Goal: Information Seeking & Learning: Find contact information

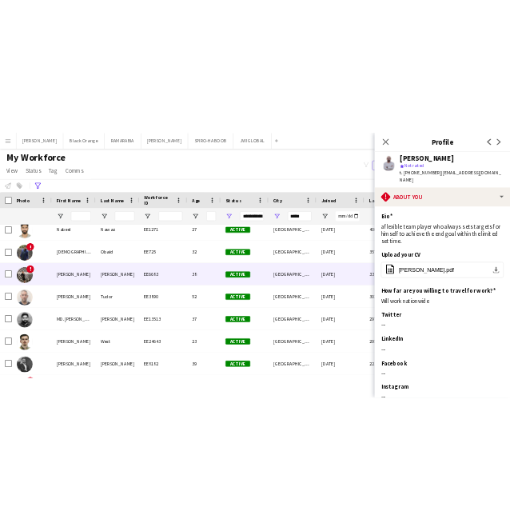
scroll to position [1347, 0]
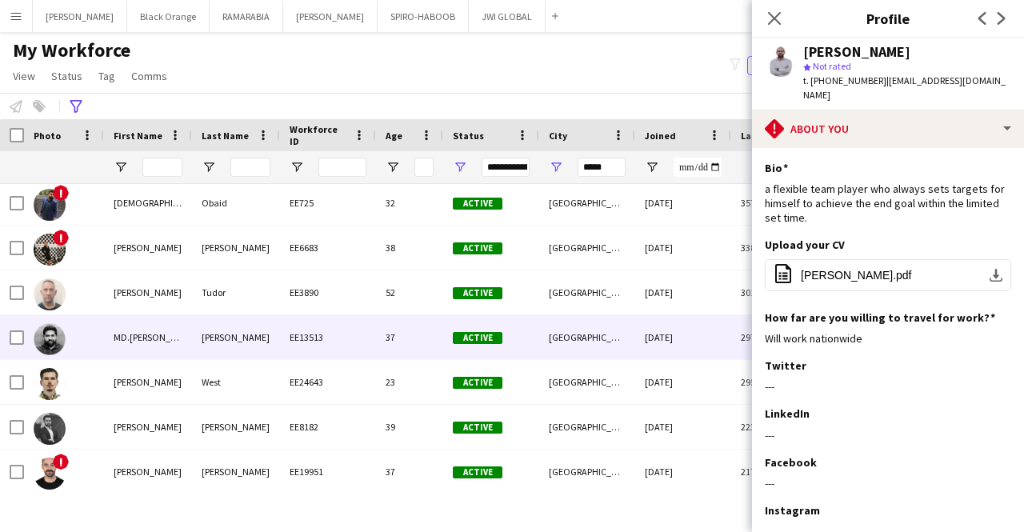
click at [200, 342] on div "[PERSON_NAME]" at bounding box center [236, 337] width 88 height 44
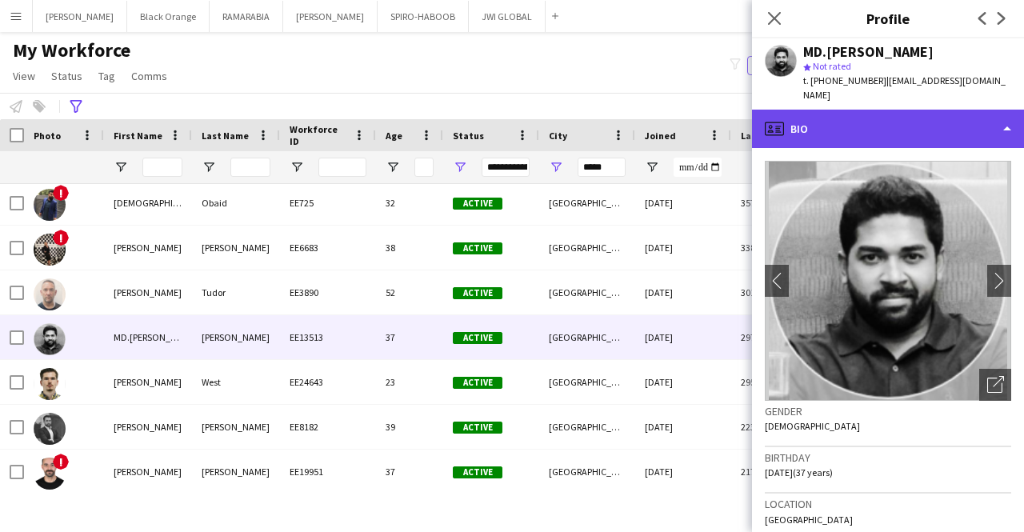
click at [899, 110] on div "profile Bio" at bounding box center [888, 129] width 272 height 38
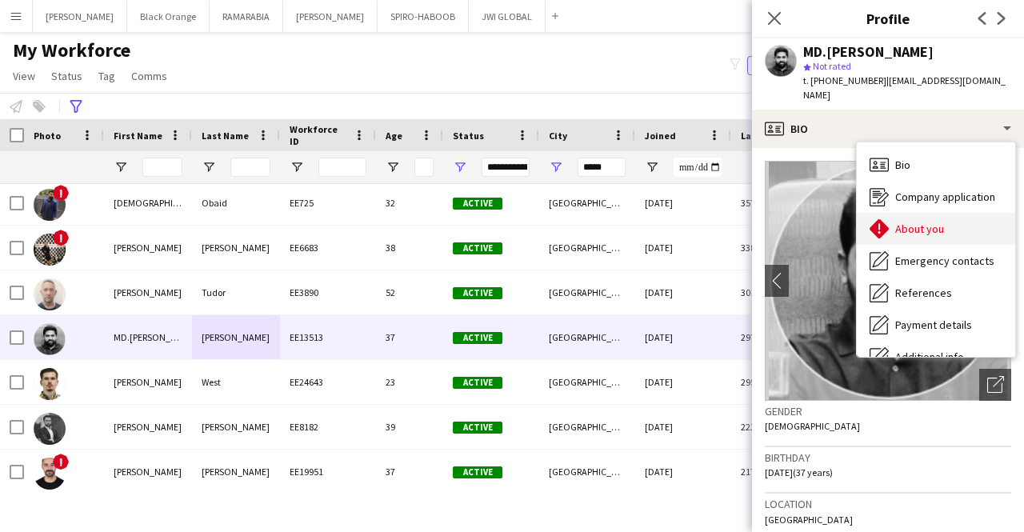
click at [895, 222] on span "About you" at bounding box center [919, 229] width 49 height 14
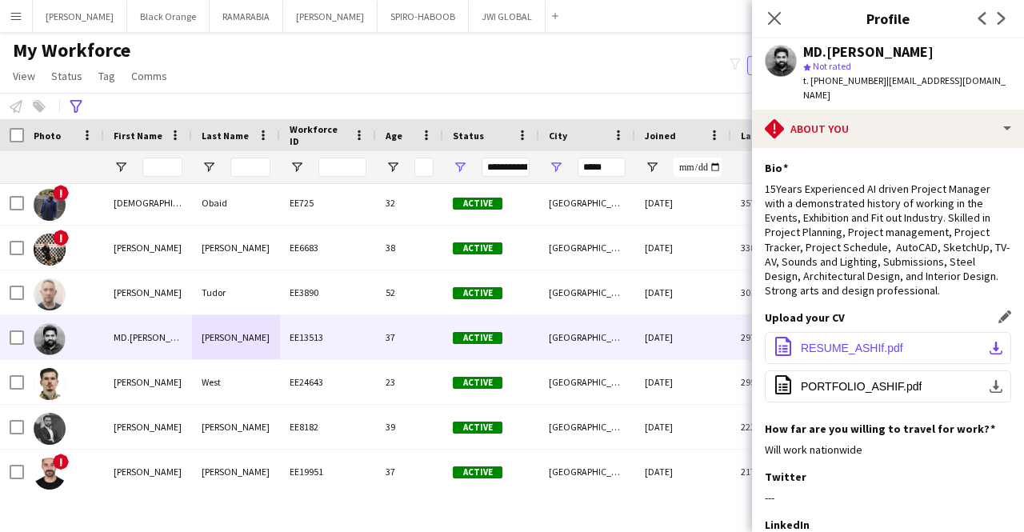
click at [825, 342] on span "RESUME_ASHIf.pdf" at bounding box center [852, 348] width 102 height 13
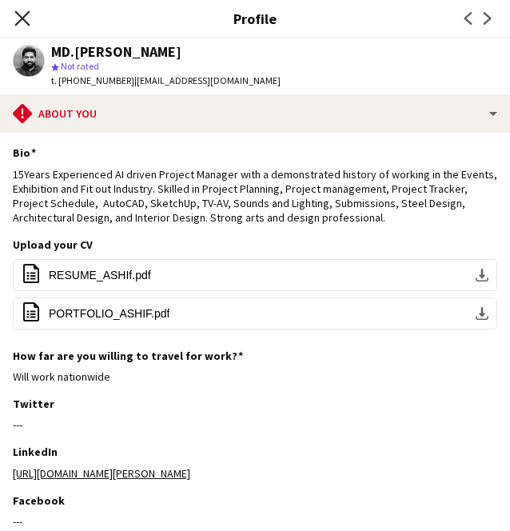
click at [19, 17] on icon at bounding box center [21, 17] width 15 height 15
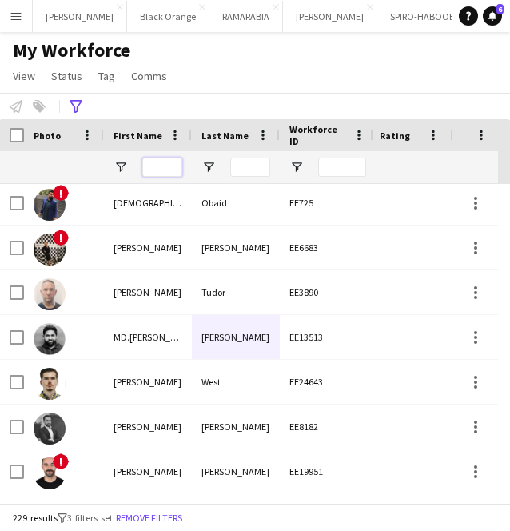
click at [174, 170] on input "First Name Filter Input" at bounding box center [162, 167] width 40 height 19
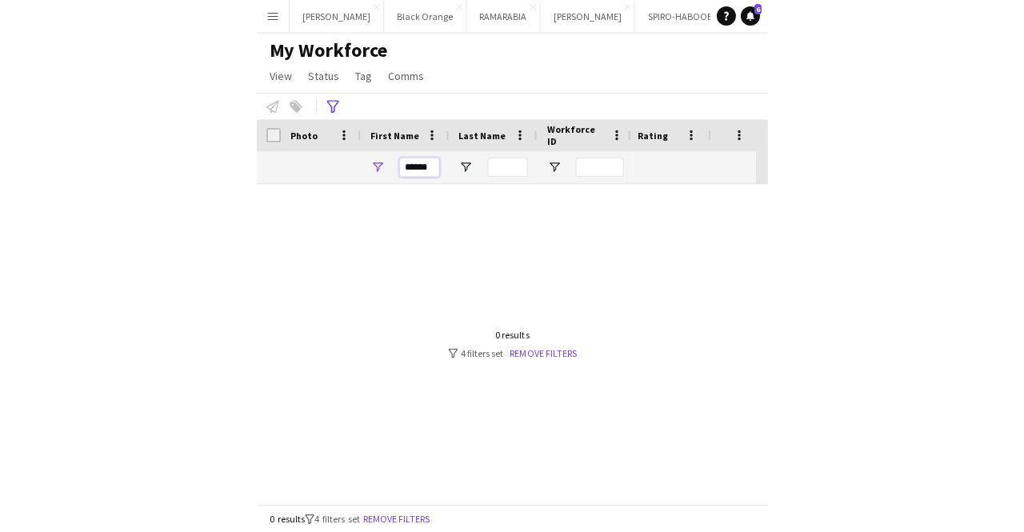
scroll to position [0, 0]
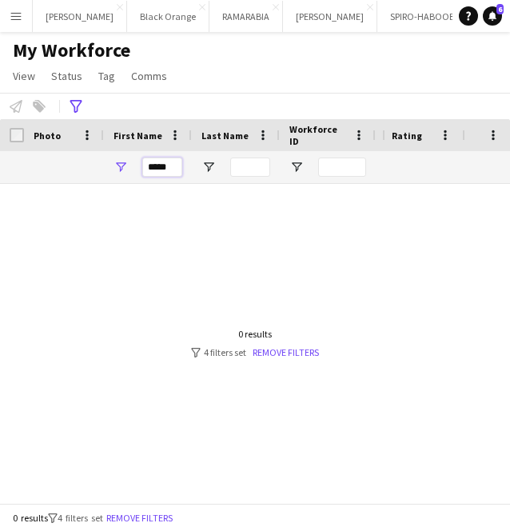
type input "*****"
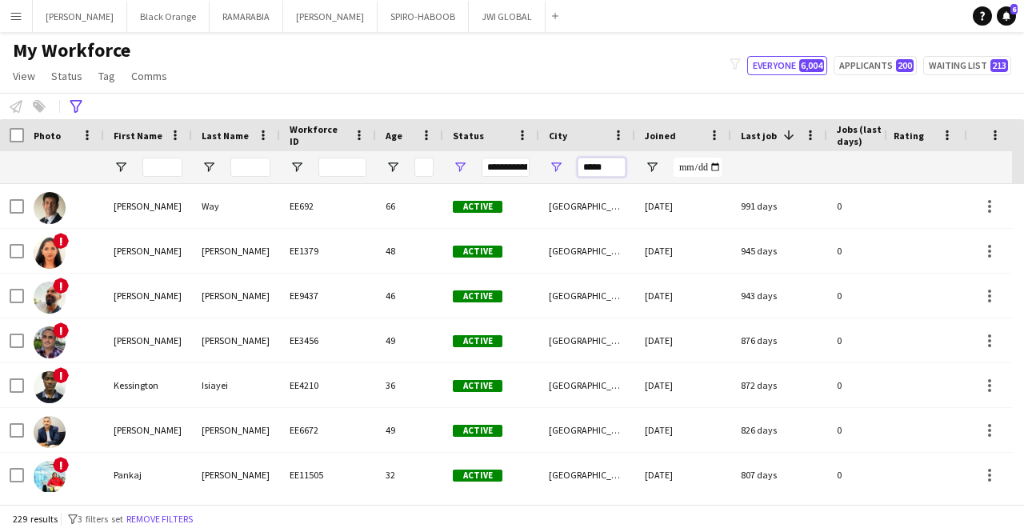
click at [614, 167] on input "*****" at bounding box center [601, 167] width 48 height 19
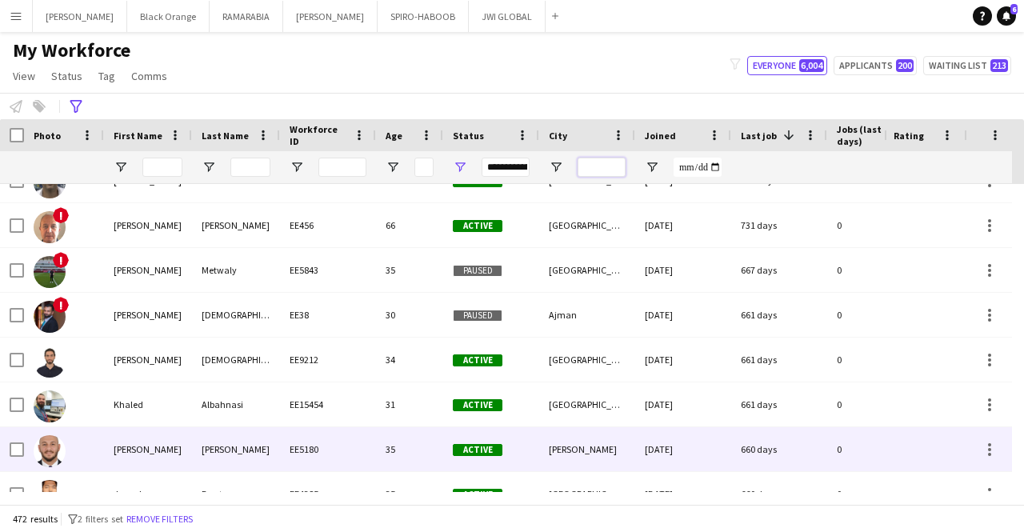
scroll to position [529, 0]
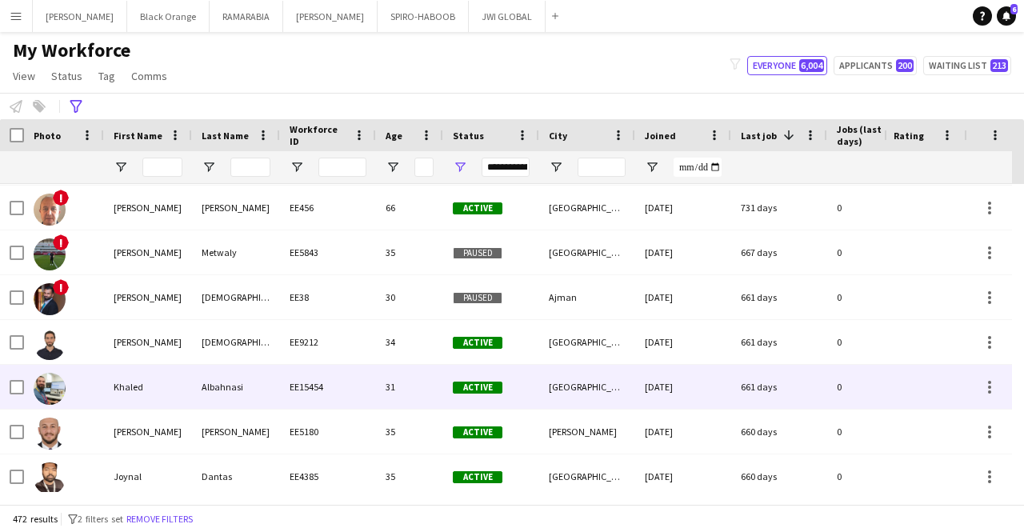
click at [206, 382] on div "Albahnasi" at bounding box center [236, 387] width 88 height 44
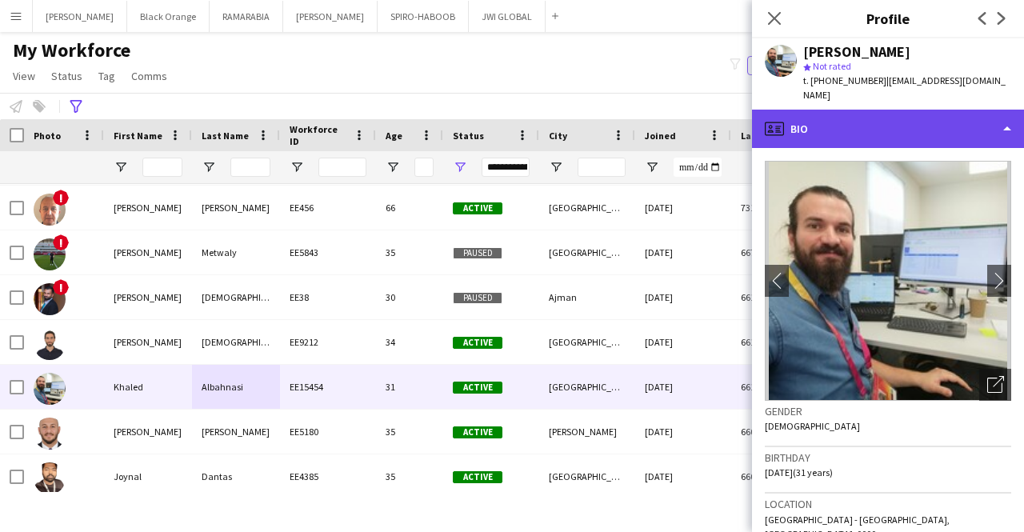
click at [900, 124] on div "profile Bio" at bounding box center [888, 129] width 272 height 38
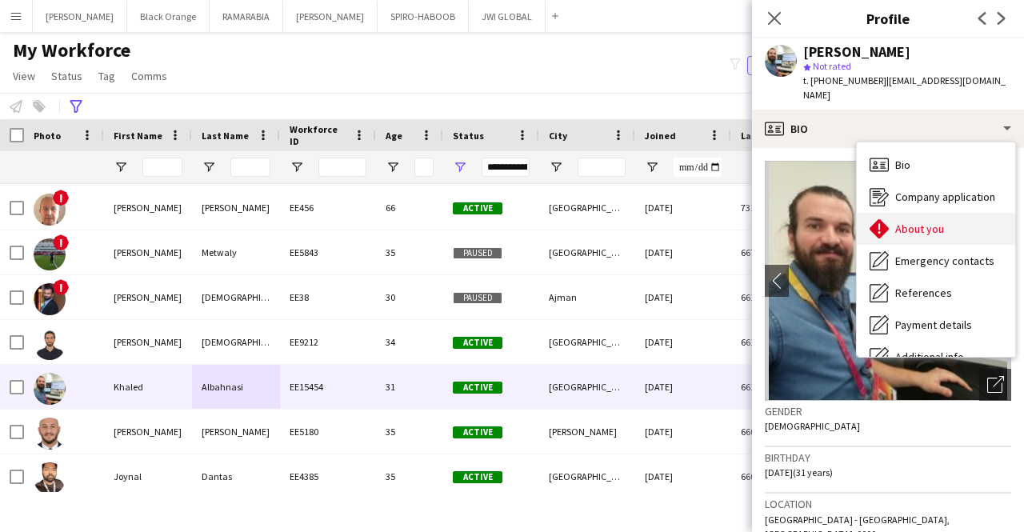
click at [915, 222] on span "About you" at bounding box center [919, 229] width 49 height 14
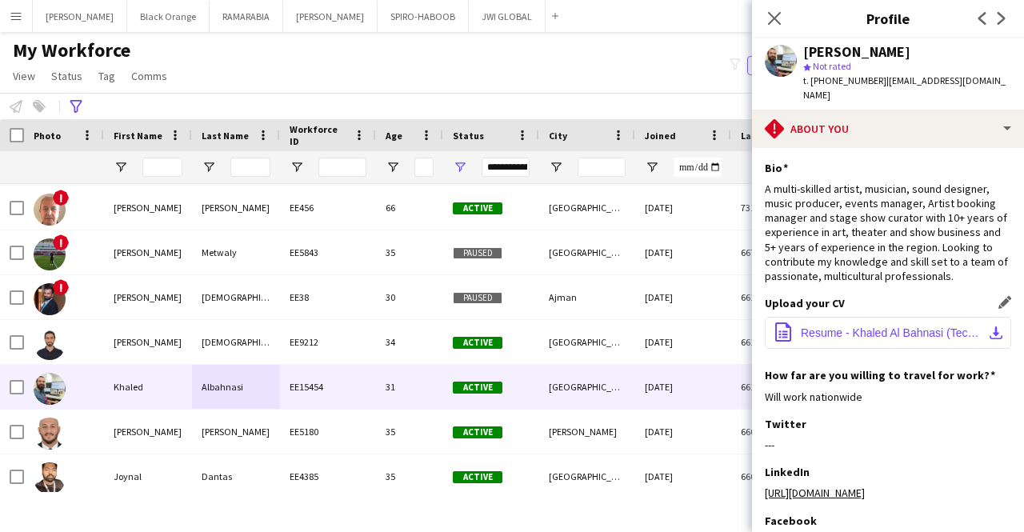
click at [861, 317] on button "office-file-sheet Resume - Khaled Al Bahnasi (Technical, Event, Stage, Artist B…" at bounding box center [888, 333] width 246 height 32
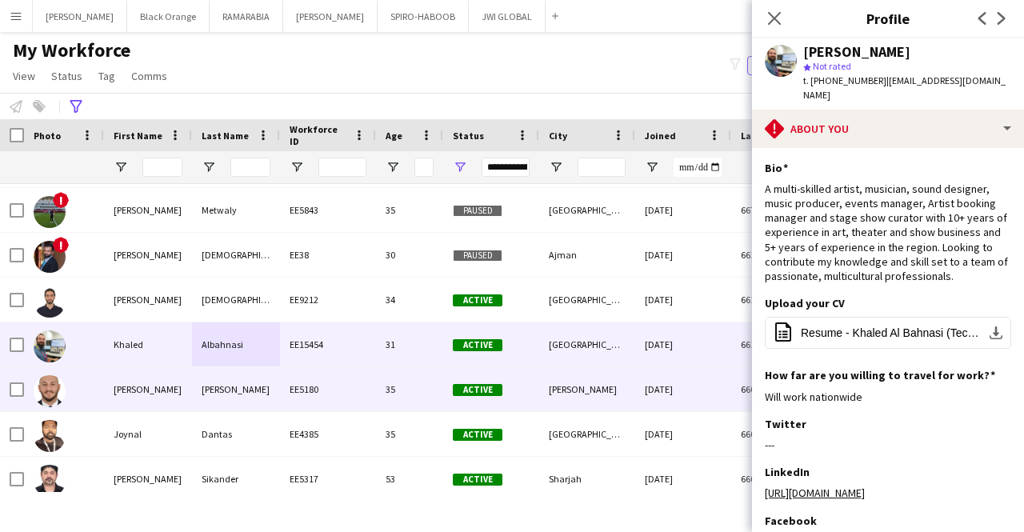
click at [195, 400] on div "[PERSON_NAME]" at bounding box center [236, 389] width 88 height 44
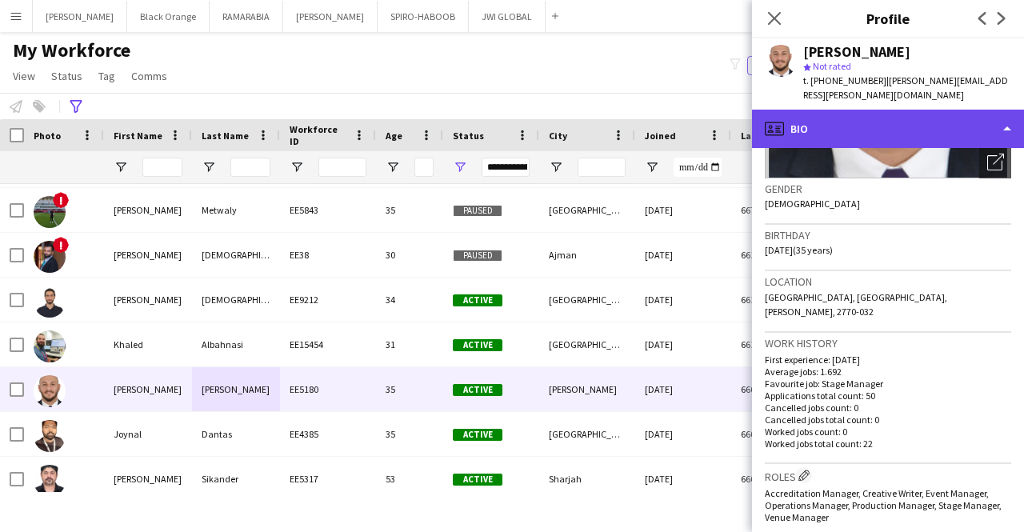
click at [898, 117] on div "profile Bio" at bounding box center [888, 129] width 272 height 38
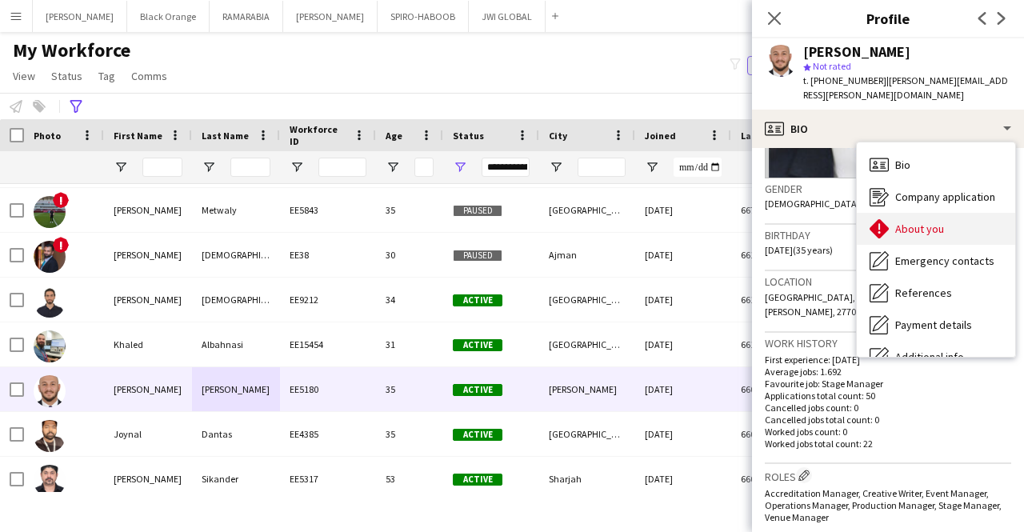
click at [912, 222] on span "About you" at bounding box center [919, 229] width 49 height 14
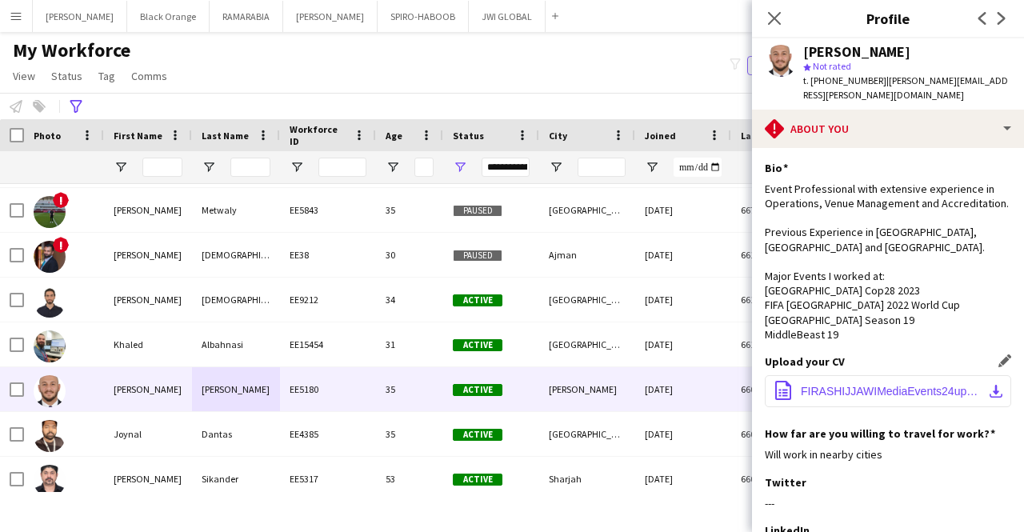
click at [884, 382] on button "office-file-sheet FIRASHIJJAWIMediaEvents24update.pdf download-bottom" at bounding box center [888, 391] width 246 height 32
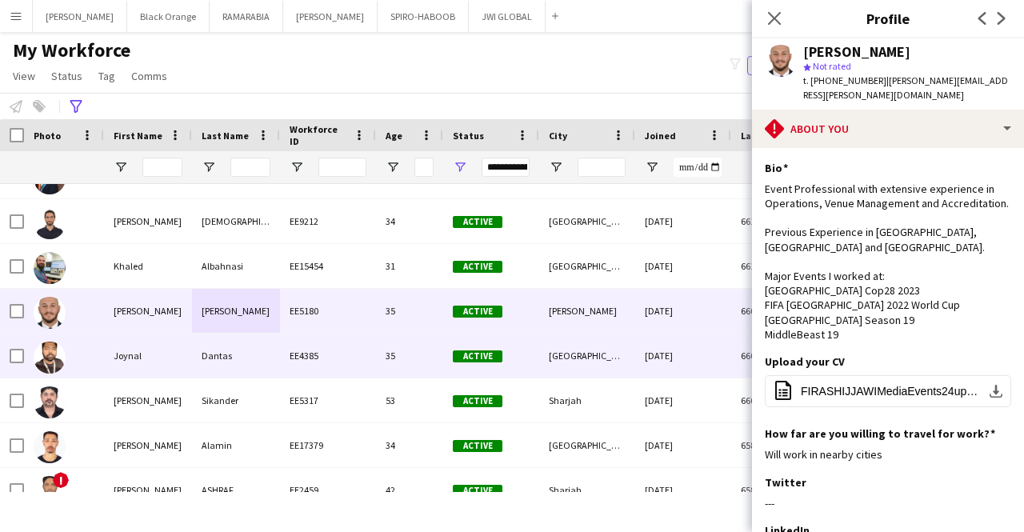
click at [158, 365] on div "Joynal" at bounding box center [148, 356] width 88 height 44
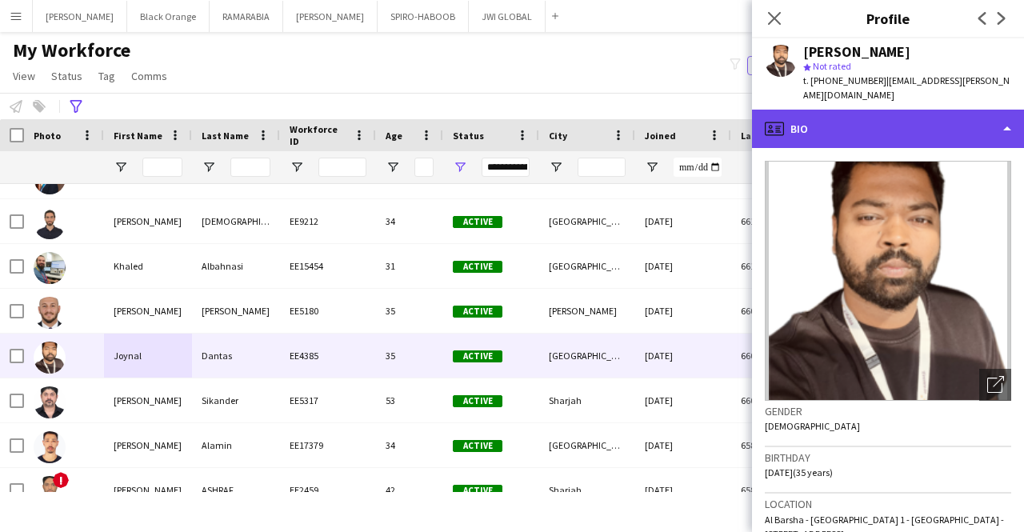
click at [885, 124] on div "profile Bio" at bounding box center [888, 129] width 272 height 38
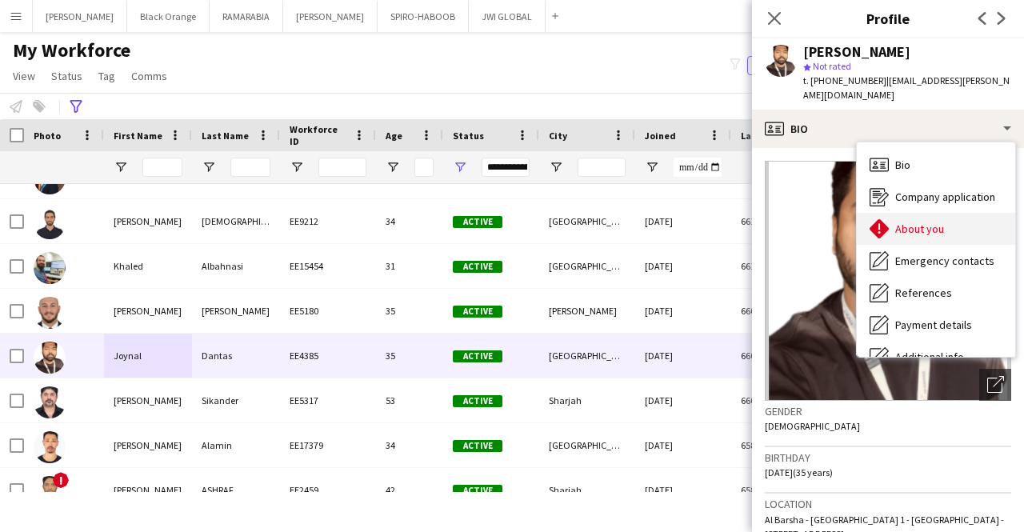
click at [930, 222] on span "About you" at bounding box center [919, 229] width 49 height 14
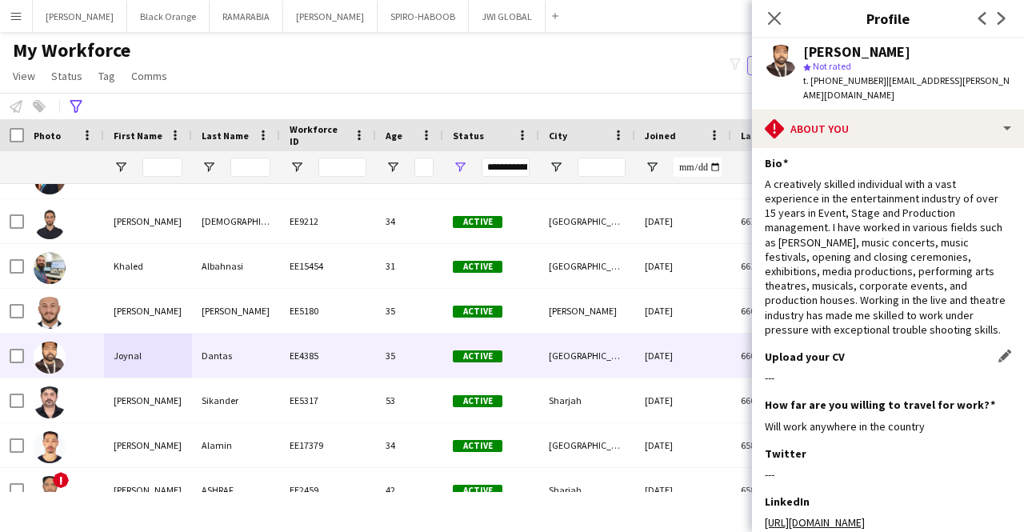
scroll to position [10, 0]
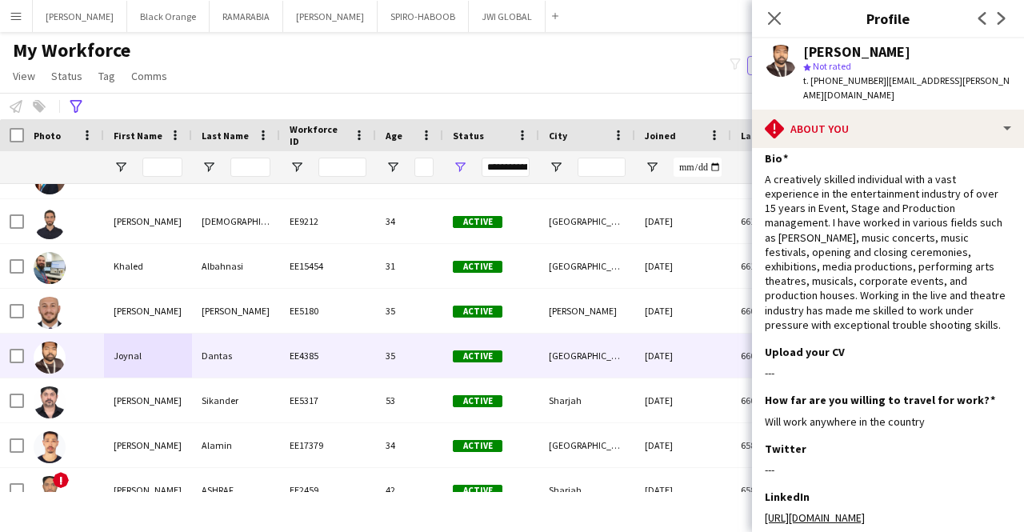
drag, startPoint x: 810, startPoint y: 78, endPoint x: 875, endPoint y: 81, distance: 64.9
click at [875, 81] on div "t. [PHONE_NUMBER] | [EMAIL_ADDRESS][PERSON_NAME][DOMAIN_NAME]" at bounding box center [907, 88] width 208 height 29
copy span "[PHONE_NUMBER]"
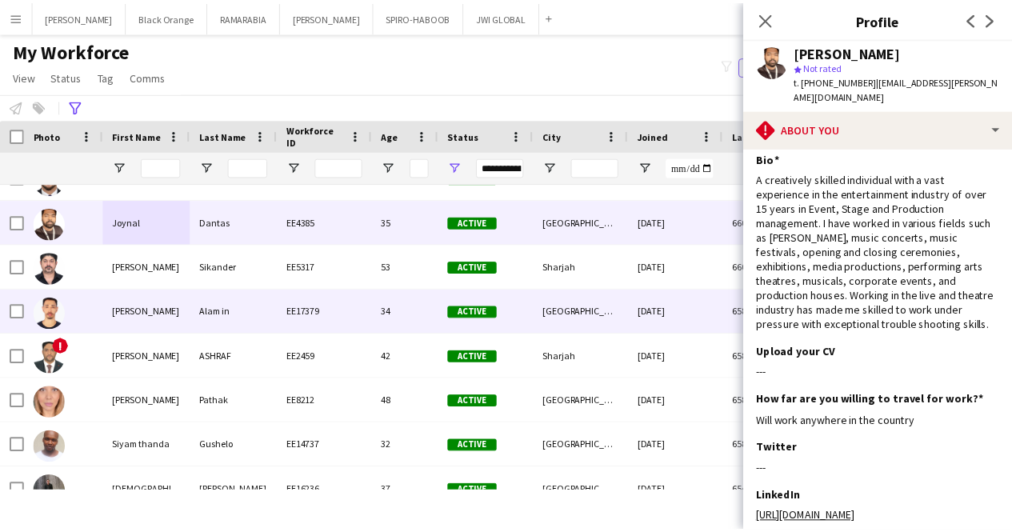
scroll to position [793, 0]
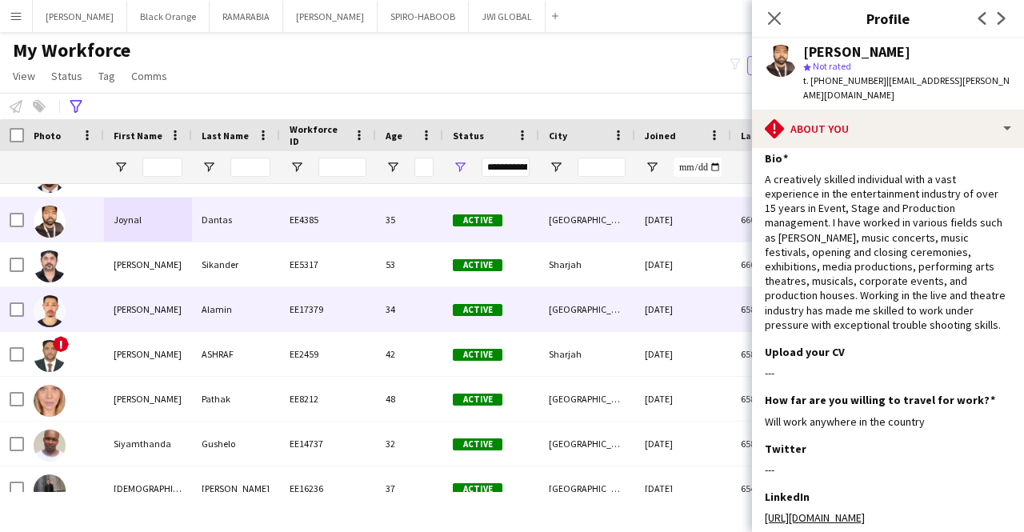
click at [197, 307] on div "Alamin" at bounding box center [236, 309] width 88 height 44
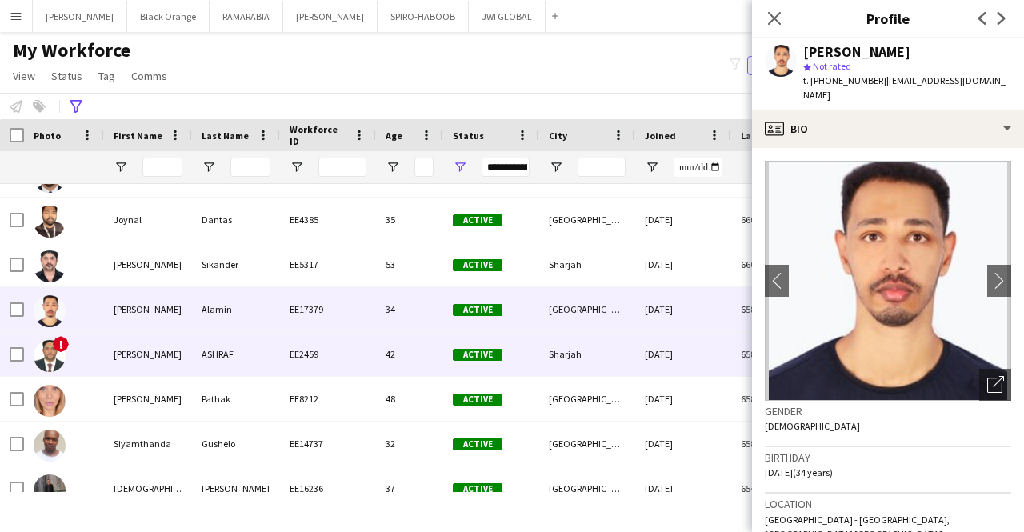
click at [181, 353] on div "[PERSON_NAME]" at bounding box center [148, 354] width 88 height 44
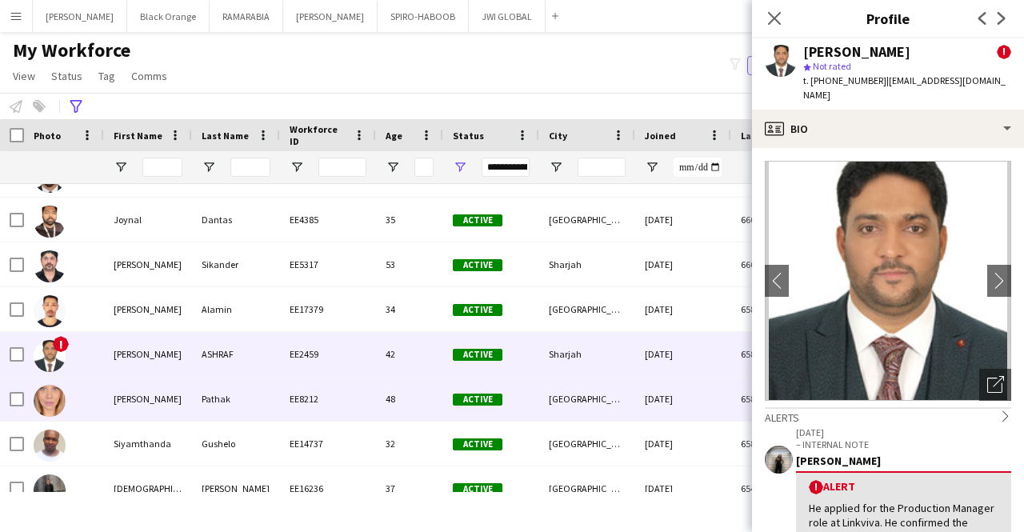
click at [186, 405] on div "[PERSON_NAME]" at bounding box center [148, 399] width 88 height 44
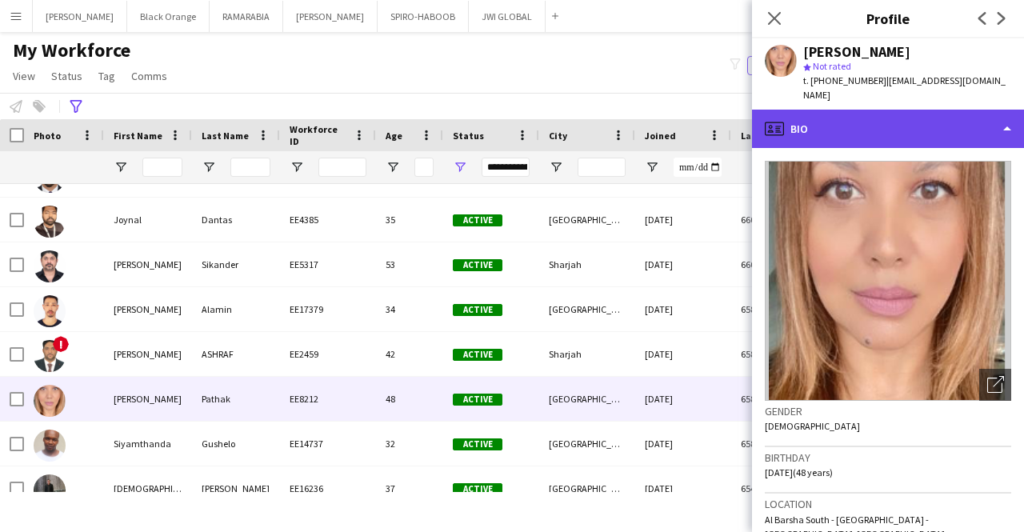
click at [896, 124] on div "profile Bio" at bounding box center [888, 129] width 272 height 38
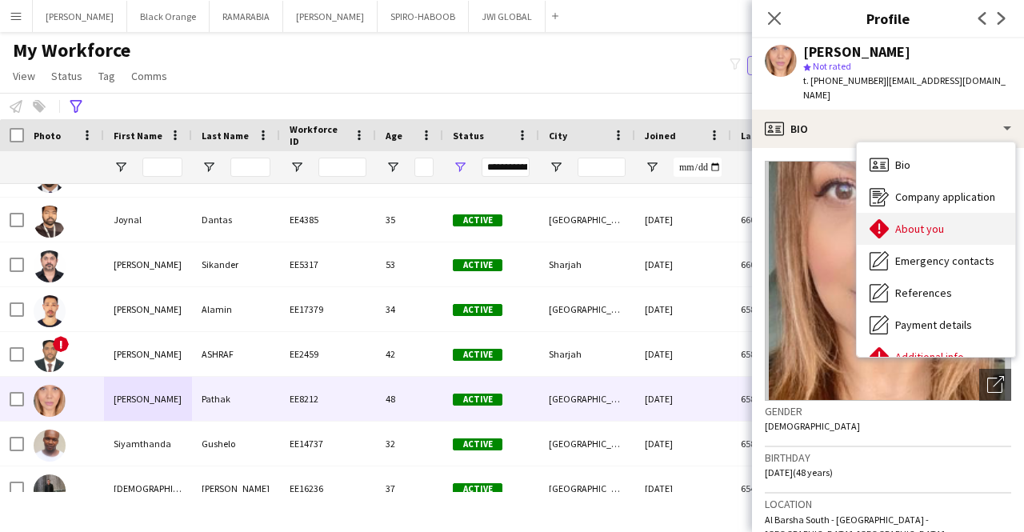
click at [912, 222] on span "About you" at bounding box center [919, 229] width 49 height 14
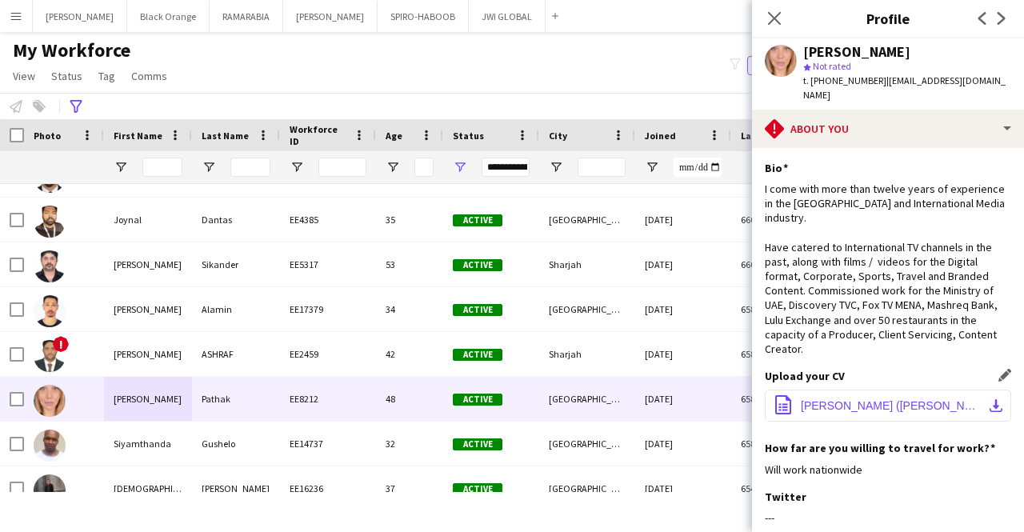
click at [831, 402] on span "[PERSON_NAME] ([PERSON_NAME]) Pathak Resume.pdf" at bounding box center [891, 405] width 181 height 13
click at [74, 103] on icon "Advanced filters" at bounding box center [76, 106] width 13 height 13
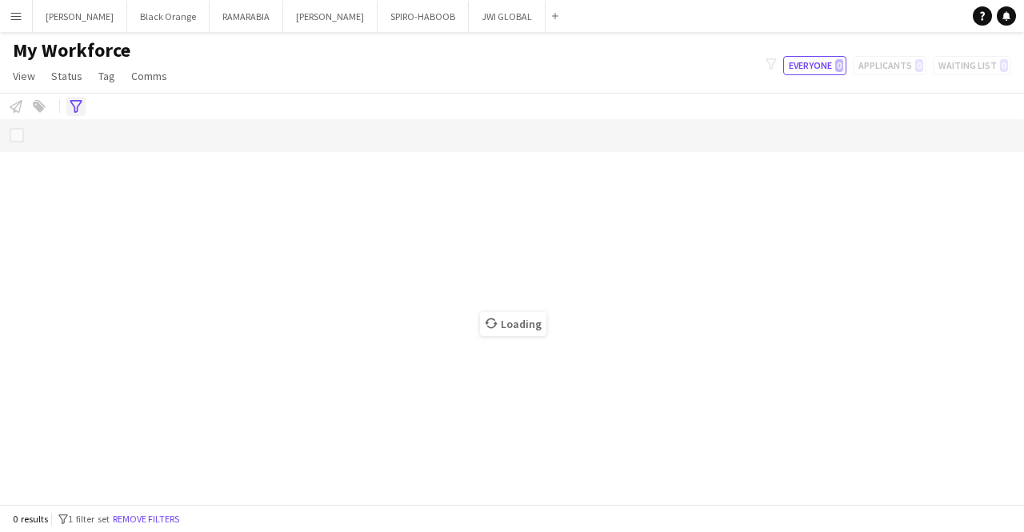
click at [78, 107] on icon "Advanced filters" at bounding box center [76, 106] width 13 height 13
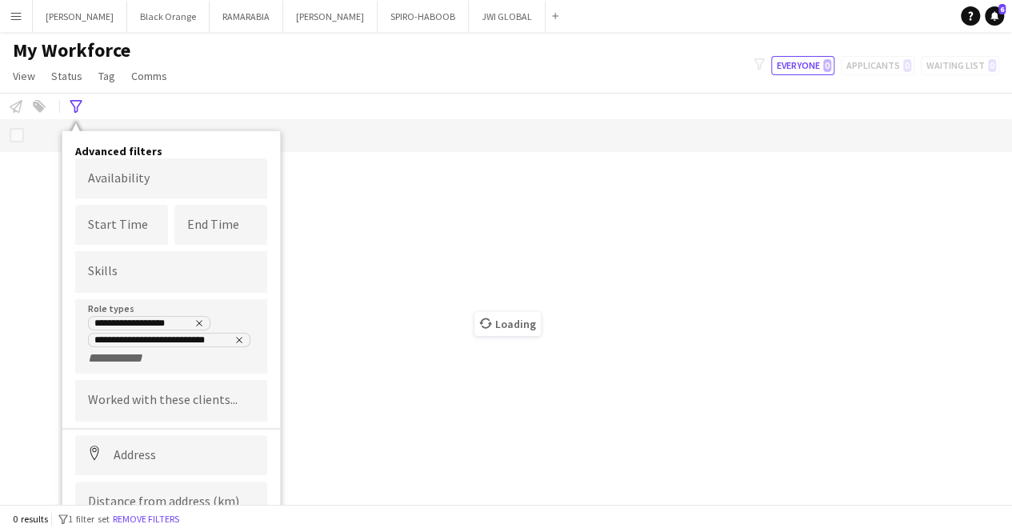
scroll to position [59, 0]
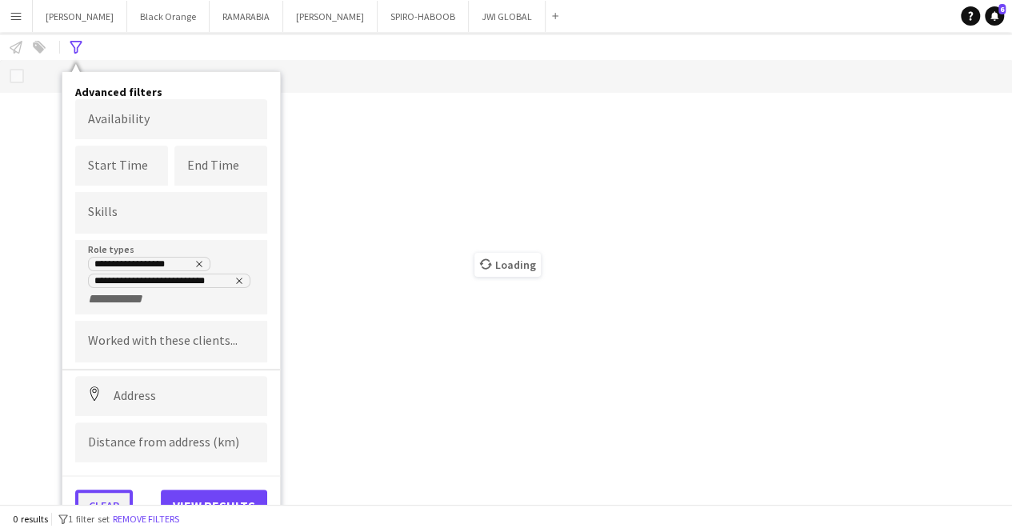
click at [98, 495] on button "Clear" at bounding box center [104, 505] width 58 height 32
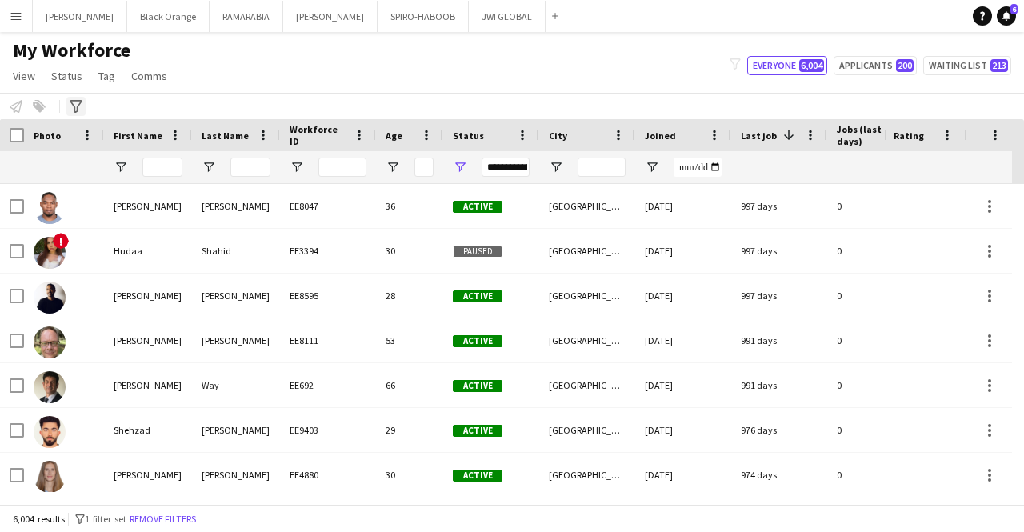
click at [83, 105] on div "Advanced filters" at bounding box center [75, 106] width 19 height 19
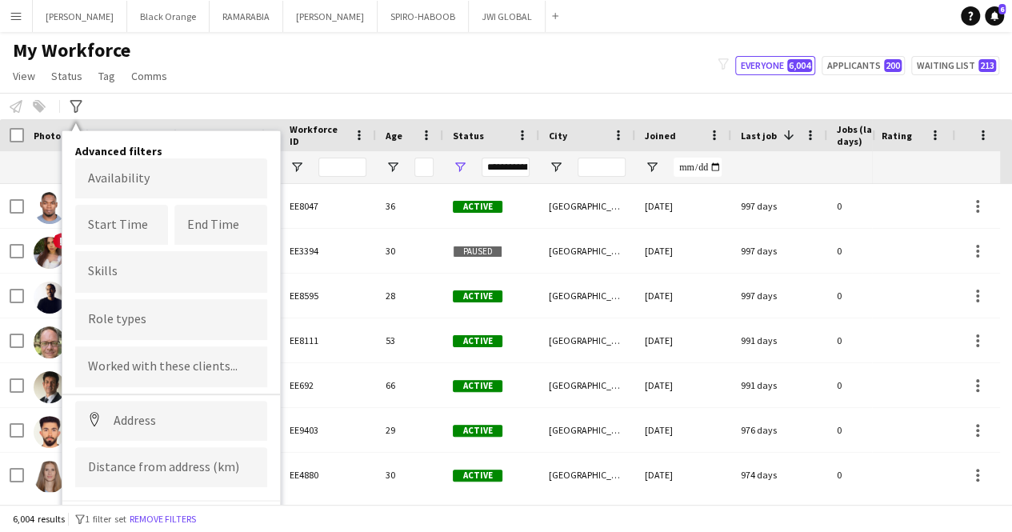
click at [280, 86] on div "My Workforce View Views Default view Julie New view Update view Delete view Edi…" at bounding box center [506, 65] width 1012 height 54
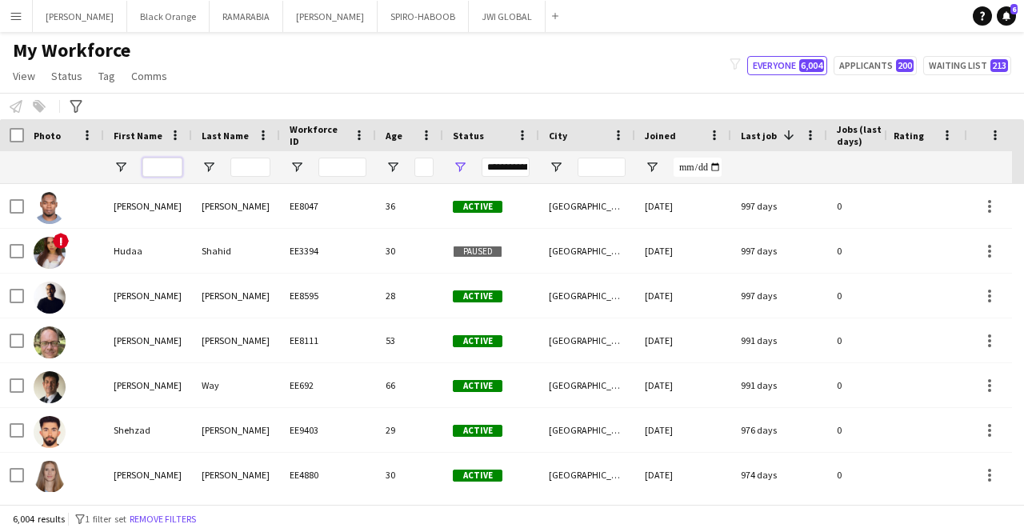
click at [165, 169] on input "First Name Filter Input" at bounding box center [162, 167] width 40 height 19
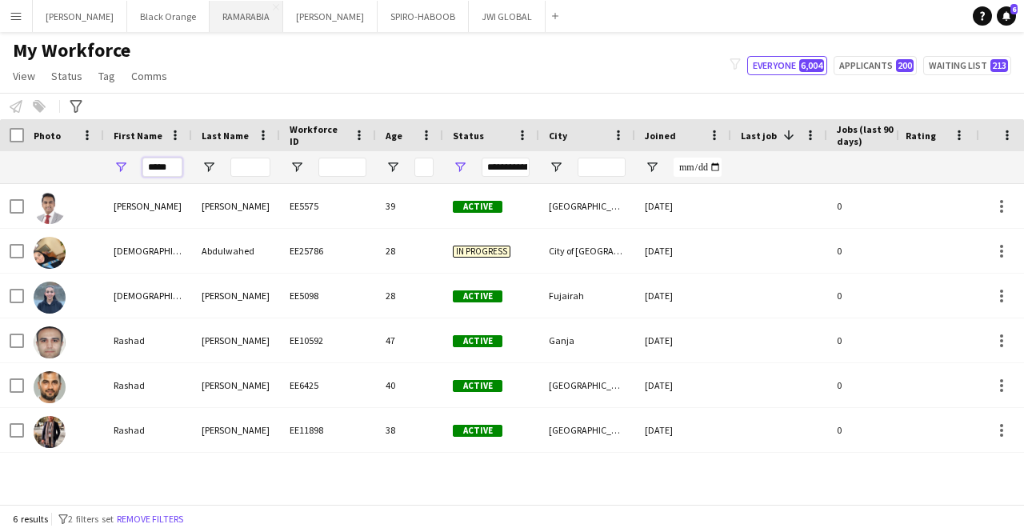
type input "*****"
